Goal: Task Accomplishment & Management: Complete application form

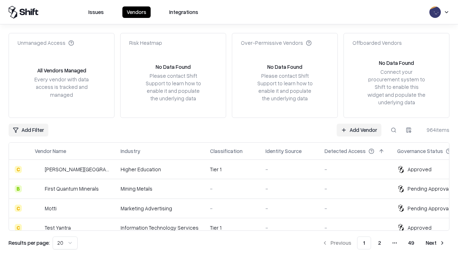
click at [359, 130] on link "Add Vendor" at bounding box center [359, 130] width 45 height 13
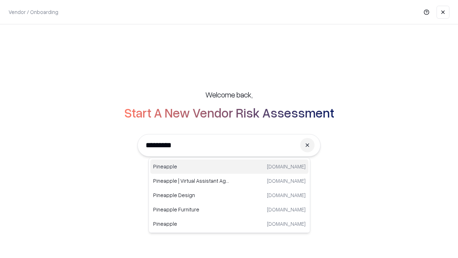
click at [229, 166] on div "Pineapple [DOMAIN_NAME]" at bounding box center [229, 166] width 158 height 14
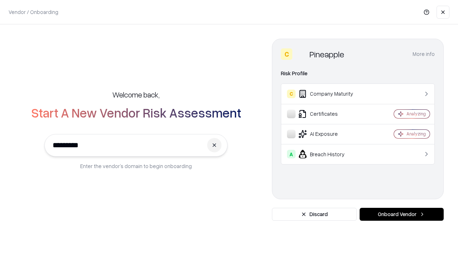
type input "*********"
click at [402, 214] on button "Onboard Vendor" at bounding box center [402, 214] width 84 height 13
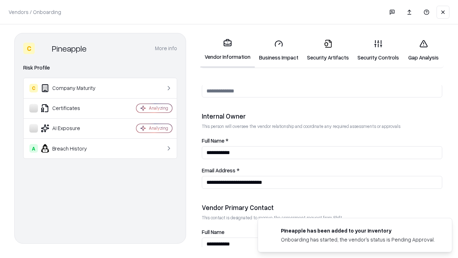
scroll to position [371, 0]
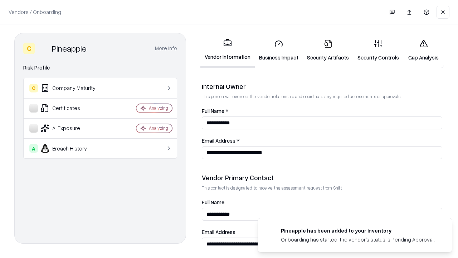
click at [328, 50] on link "Security Artifacts" at bounding box center [328, 50] width 50 height 33
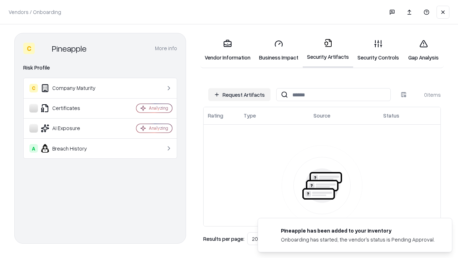
click at [239, 95] on button "Request Artifacts" at bounding box center [239, 94] width 62 height 13
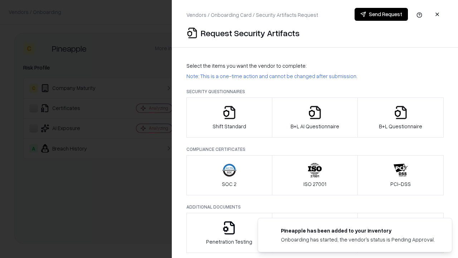
click at [401, 117] on icon "button" at bounding box center [401, 112] width 14 height 14
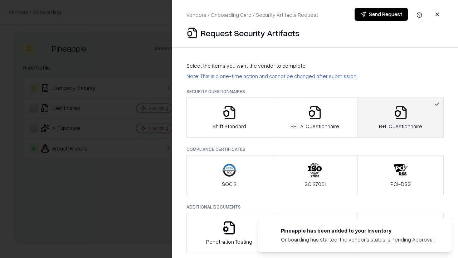
click at [315, 117] on icon "button" at bounding box center [315, 112] width 14 height 14
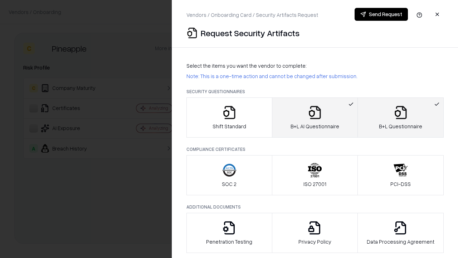
click at [381, 14] on button "Send Request" at bounding box center [381, 14] width 53 height 13
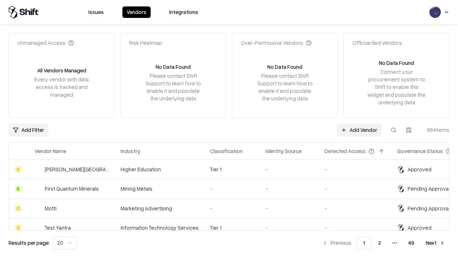
click at [359, 130] on link "Add Vendor" at bounding box center [359, 130] width 45 height 13
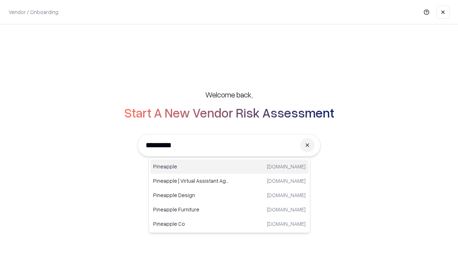
click at [229, 166] on div "Pineapple [DOMAIN_NAME]" at bounding box center [229, 166] width 158 height 14
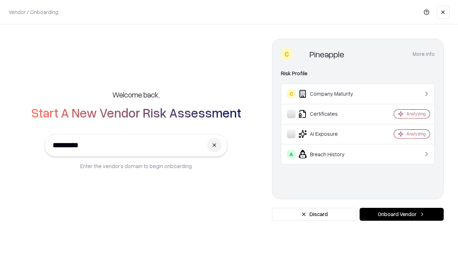
type input "*********"
click at [402, 214] on button "Onboard Vendor" at bounding box center [402, 214] width 84 height 13
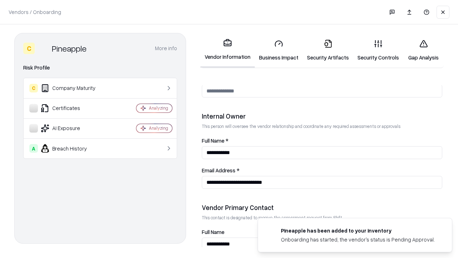
scroll to position [371, 0]
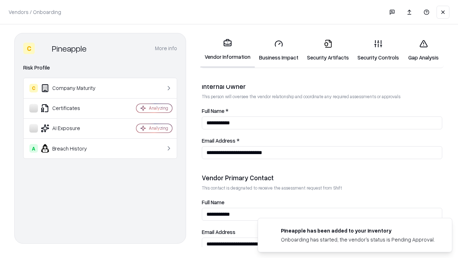
click at [424, 50] on link "Gap Analysis" at bounding box center [423, 50] width 40 height 33
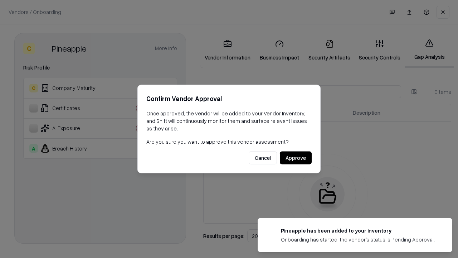
click at [296, 158] on button "Approve" at bounding box center [296, 157] width 32 height 13
